Goal: Task Accomplishment & Management: Manage account settings

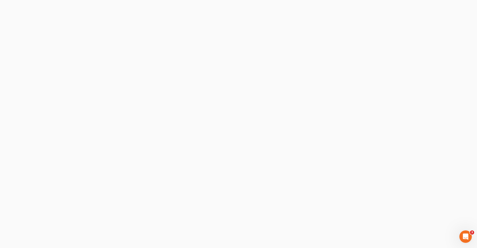
select select "0"
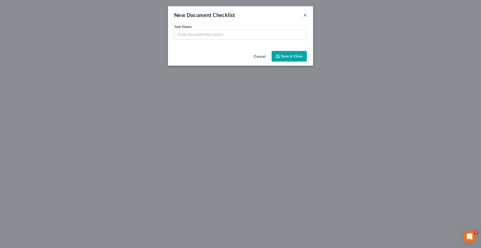
click at [303, 16] on button "×" at bounding box center [305, 15] width 4 height 6
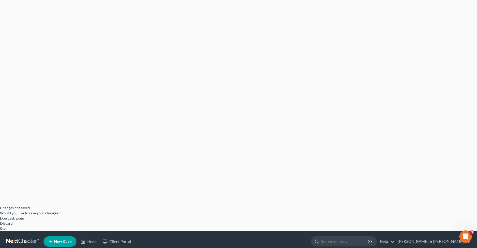
scroll to position [78, 0]
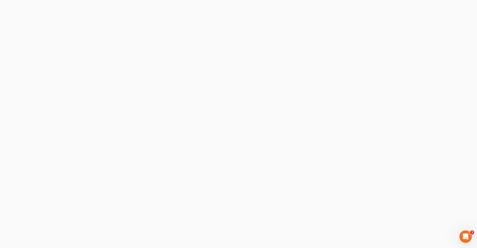
select select "0"
type input "C:\fakepath\mycase_2025-10-06_12_34_47.zip"
select select "0"
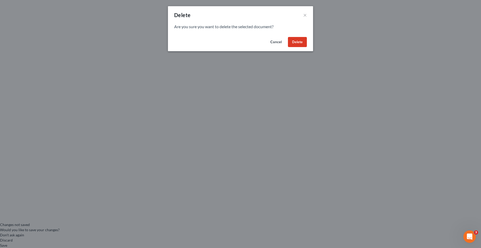
click at [300, 41] on button "Delete" at bounding box center [297, 42] width 19 height 10
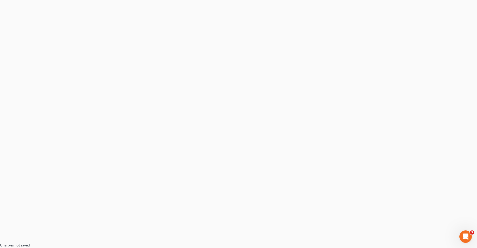
scroll to position [0, 0]
select select "0"
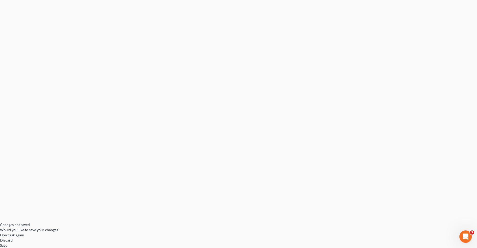
select select "0"
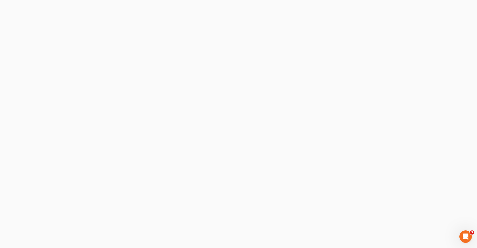
select select "0"
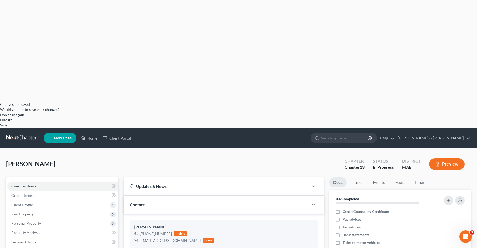
scroll to position [155, 0]
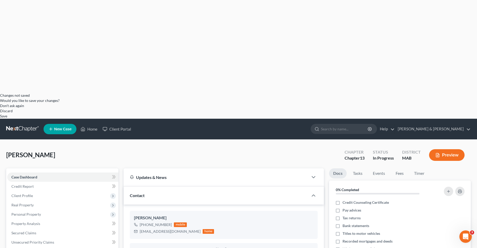
type textarea "I have uploaded client documents I have previously received from the client"
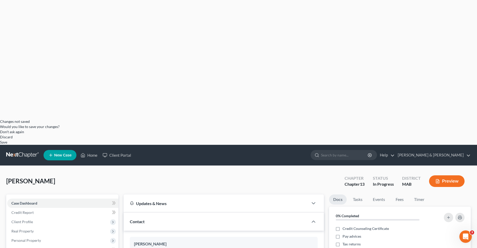
scroll to position [129, 0]
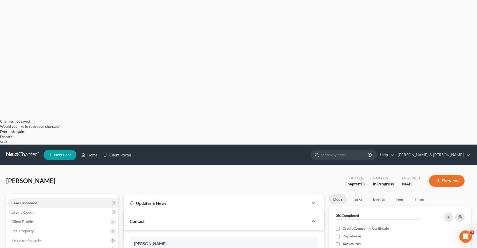
type textarea "Client has income from his mother's trust, income from his graphic design busin…"
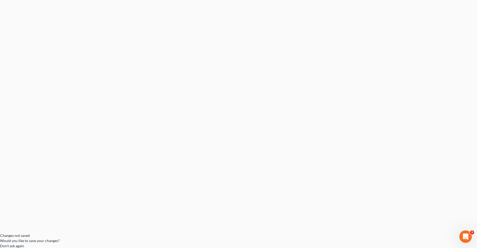
scroll to position [0, 0]
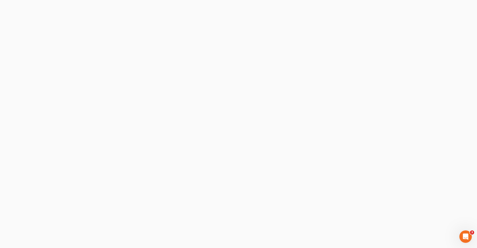
checkbox input "false"
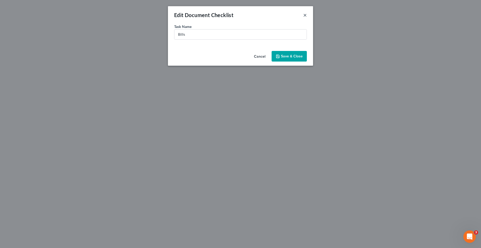
click at [304, 14] on button "×" at bounding box center [305, 15] width 4 height 6
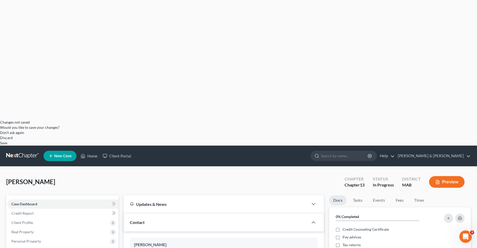
scroll to position [129, 0]
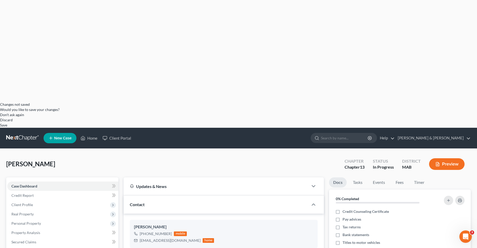
scroll to position [181, 0]
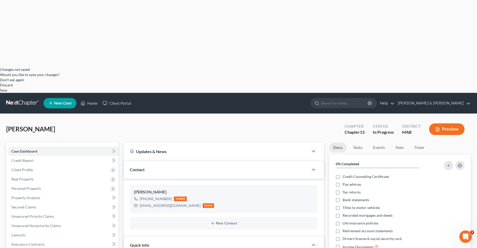
type textarea "In Bestcase I order a credit report which is imported directly to case. Not sur…"
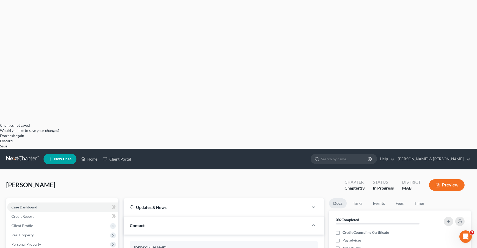
scroll to position [151, 0]
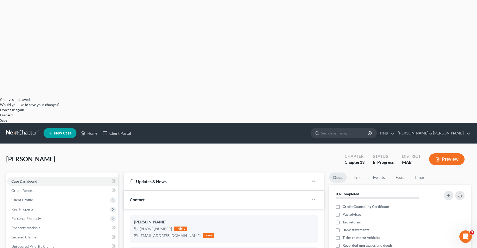
type textarea "We have to file evidence of insurance as to the house and any automobiles in cl…"
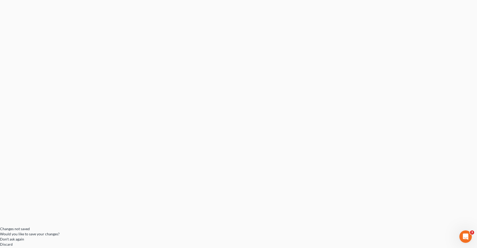
scroll to position [5, 0]
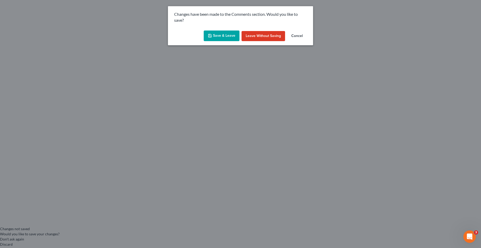
click at [298, 35] on button "Cancel" at bounding box center [297, 36] width 20 height 10
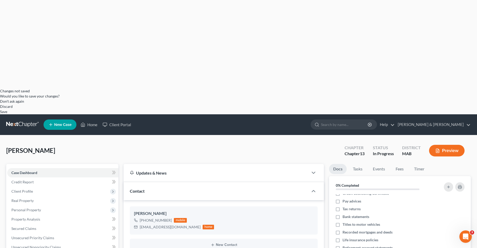
scroll to position [151, 0]
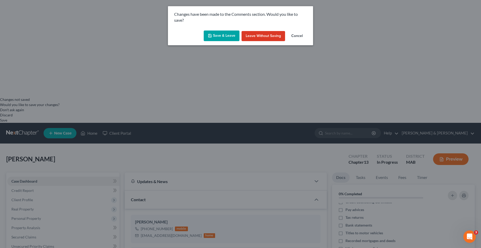
click at [297, 36] on button "Cancel" at bounding box center [297, 36] width 20 height 10
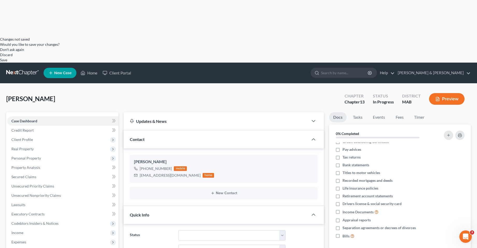
scroll to position [203, 0]
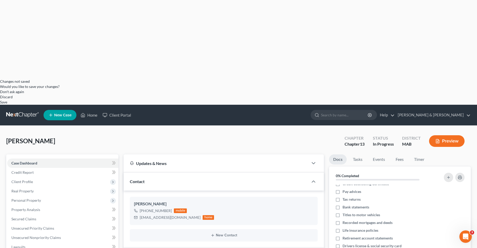
scroll to position [177, 0]
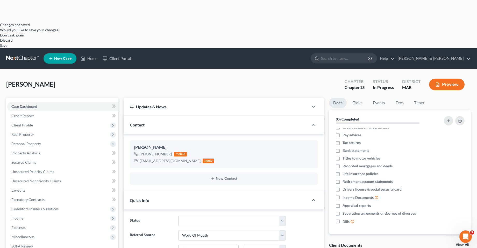
scroll to position [229, 0]
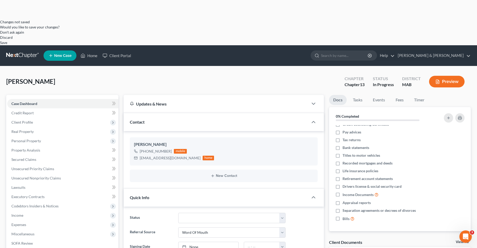
type textarea "I am uploading the bills from creditors he has given me"
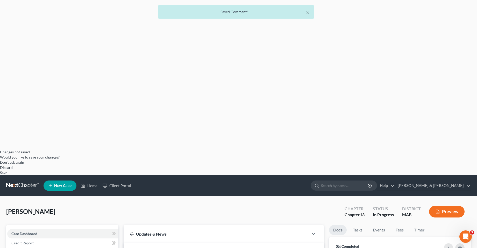
scroll to position [48, 0]
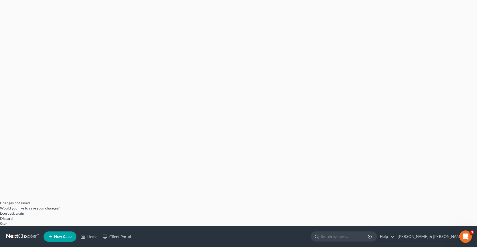
checkbox input "false"
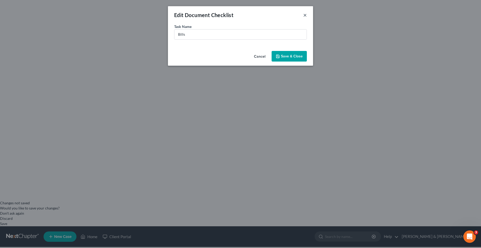
click at [306, 15] on button "×" at bounding box center [305, 15] width 4 height 6
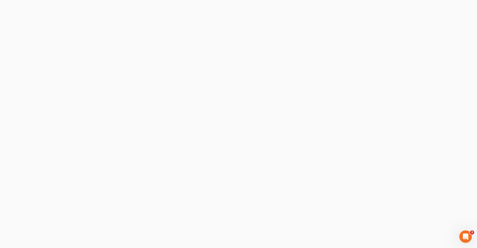
scroll to position [0, 0]
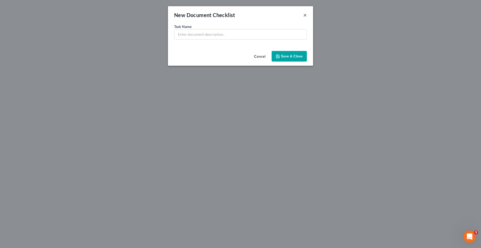
click at [304, 16] on button "×" at bounding box center [305, 15] width 4 height 6
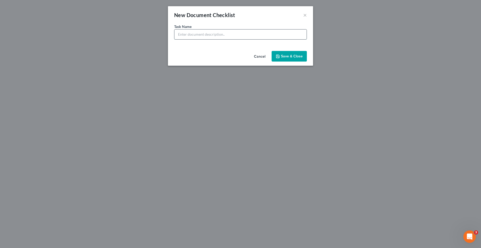
click at [255, 35] on input "text" at bounding box center [240, 35] width 132 height 10
click at [264, 56] on button "Cancel" at bounding box center [260, 57] width 20 height 10
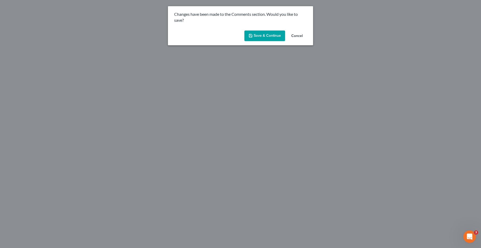
click at [297, 35] on button "Cancel" at bounding box center [297, 36] width 20 height 10
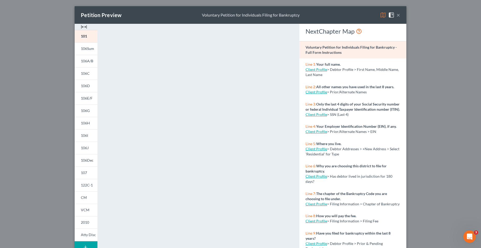
click at [396, 16] on button "×" at bounding box center [398, 15] width 4 height 6
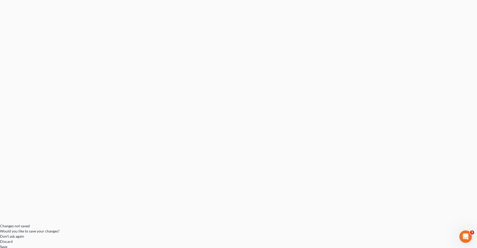
scroll to position [26, 0]
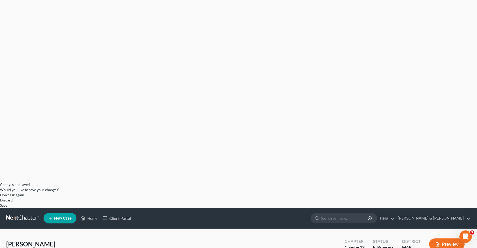
scroll to position [78, 0]
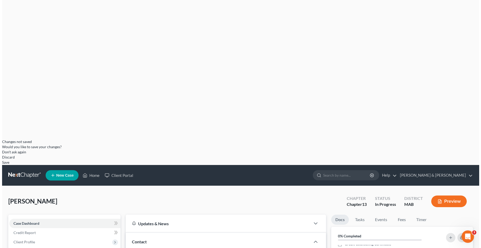
scroll to position [104, 0]
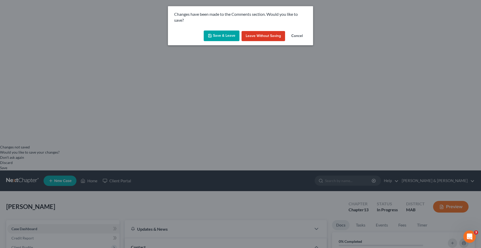
click at [221, 37] on button "Save & Leave" at bounding box center [221, 36] width 36 height 11
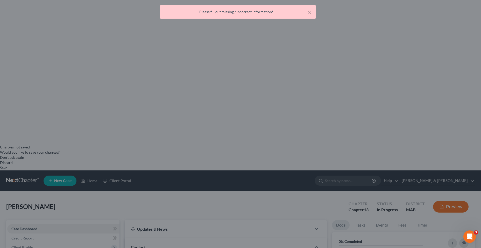
select select "0"
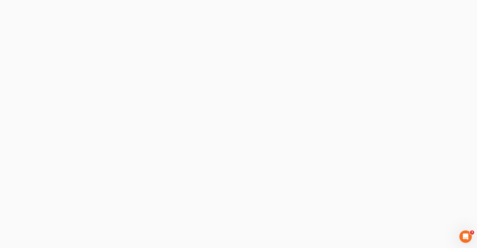
select select "0"
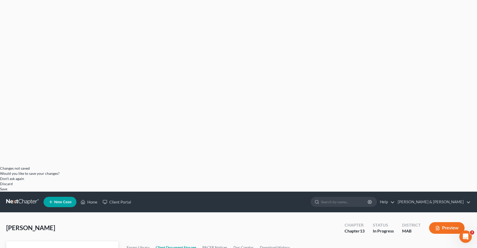
scroll to position [83, 0]
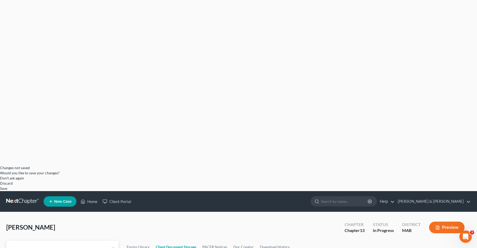
select select "0"
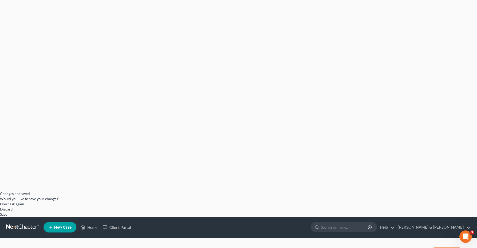
select select "0"
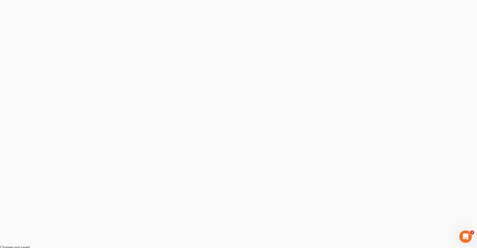
scroll to position [0, 0]
select select "0"
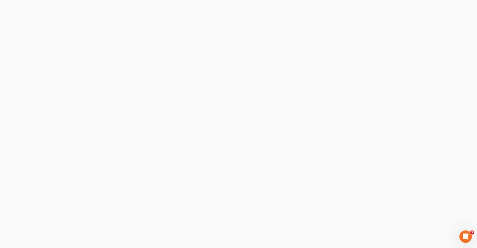
select select "0"
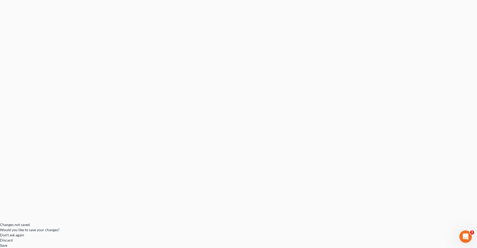
scroll to position [52, 0]
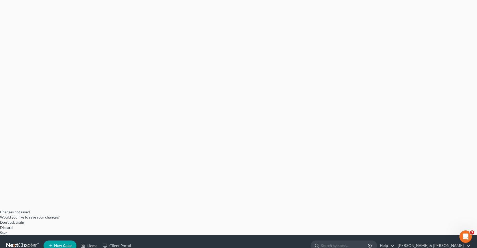
scroll to position [26, 0]
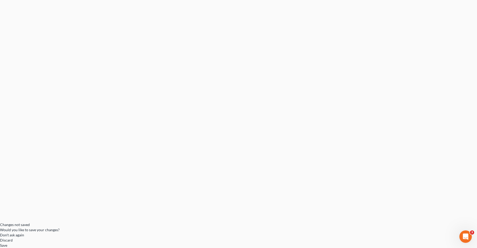
select select "0"
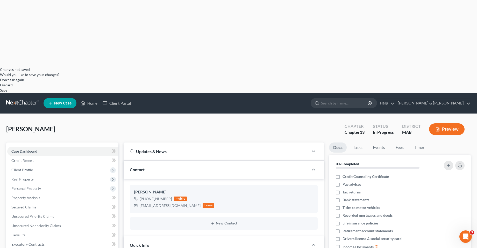
scroll to position [242, 0]
type textarea "I added the deed to the property as well as evidence of value and the homestead…"
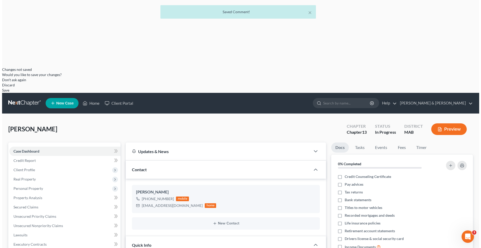
scroll to position [266, 0]
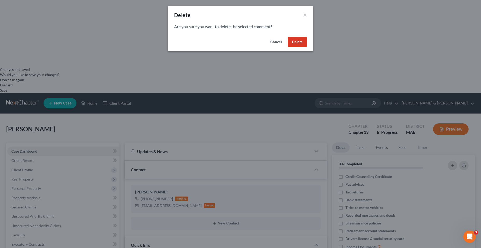
click at [302, 44] on button "Delete" at bounding box center [297, 42] width 19 height 10
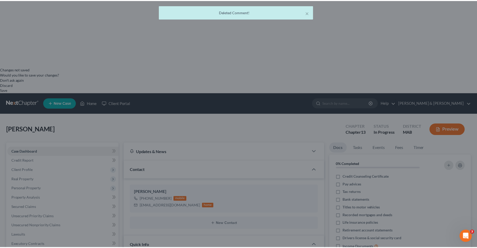
scroll to position [242, 0]
